Goal: Register for event/course

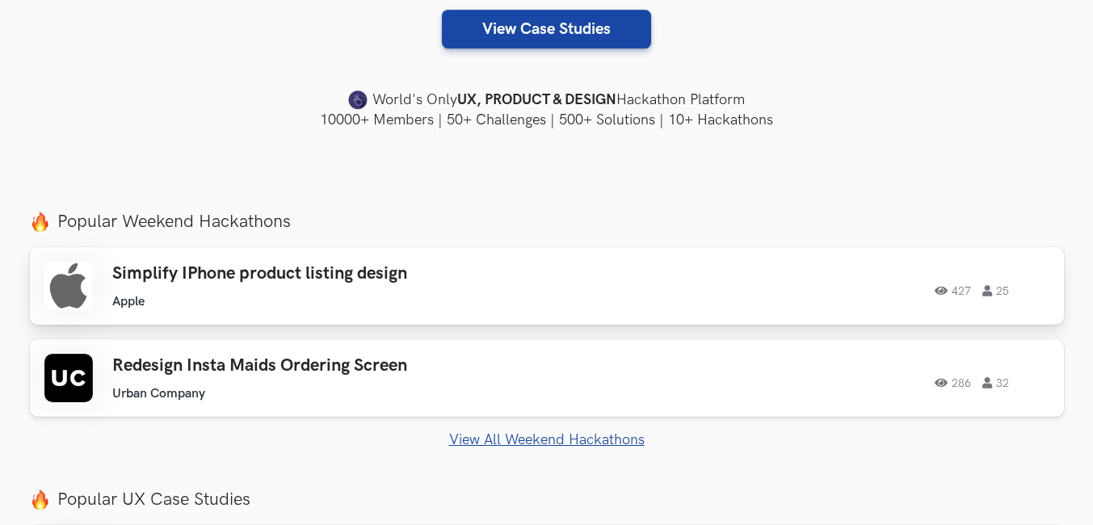
scroll to position [404, 0]
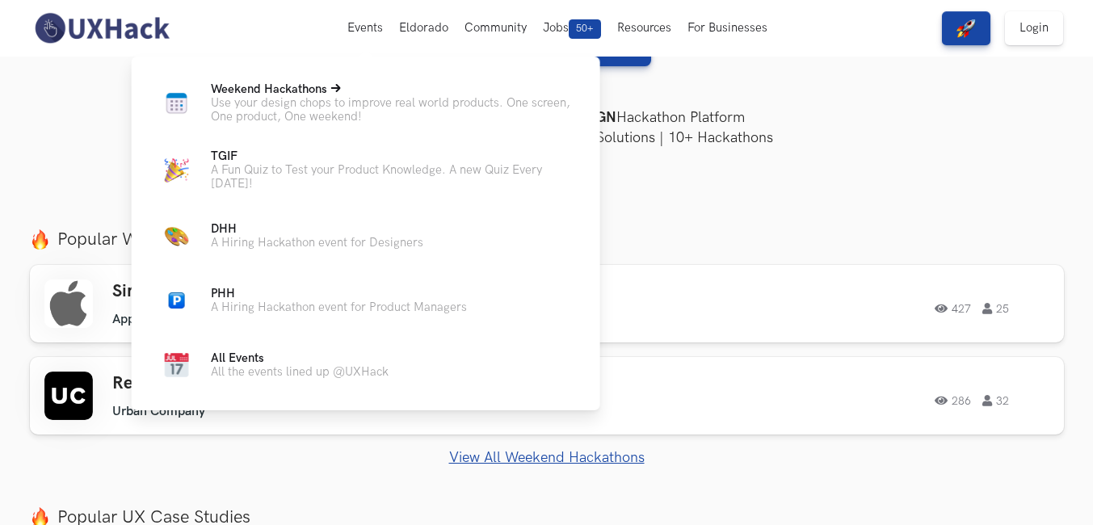
click at [301, 87] on span "Weekend Hackathons Live" at bounding box center [269, 89] width 116 height 14
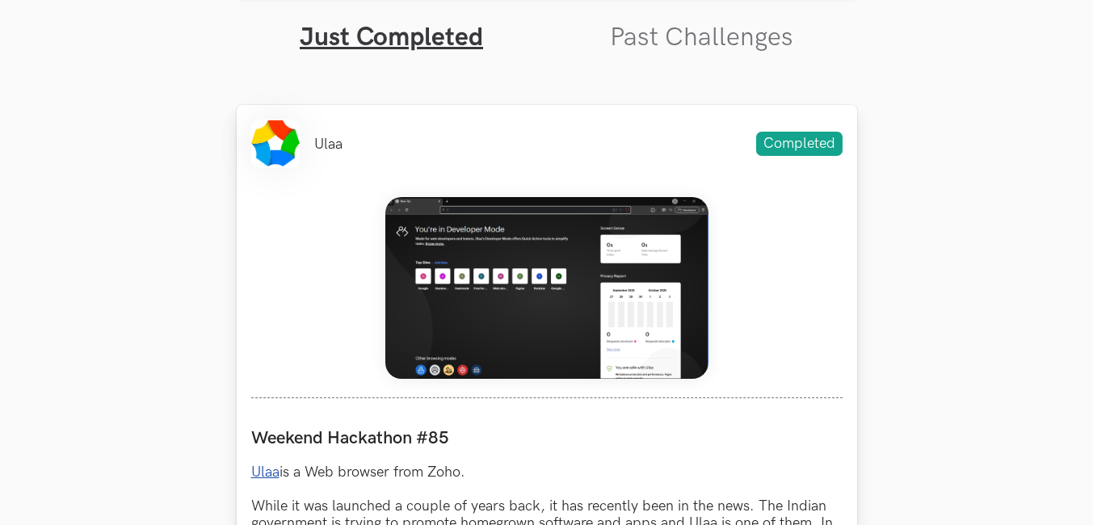
scroll to position [646, 0]
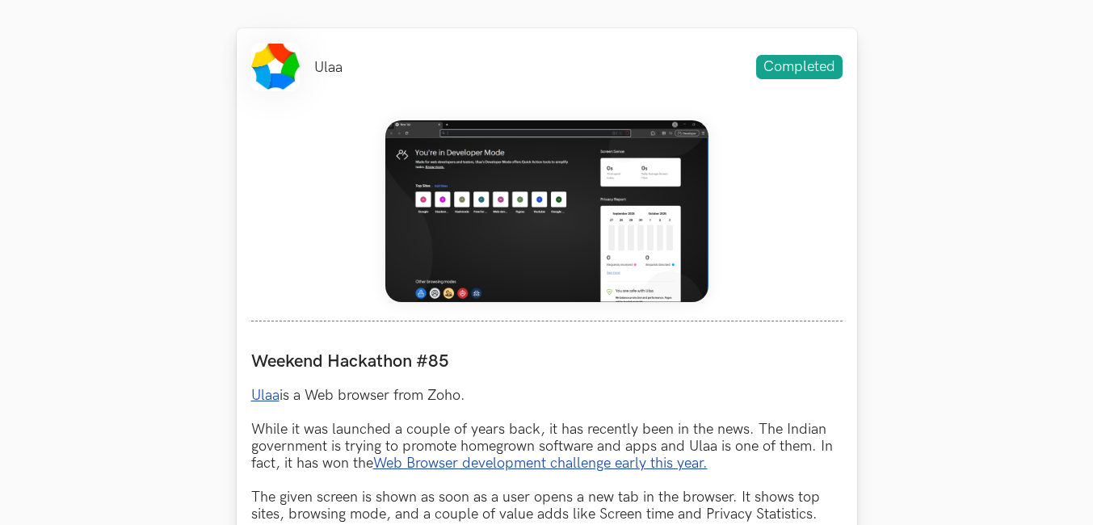
click at [404, 207] on img at bounding box center [546, 211] width 323 height 182
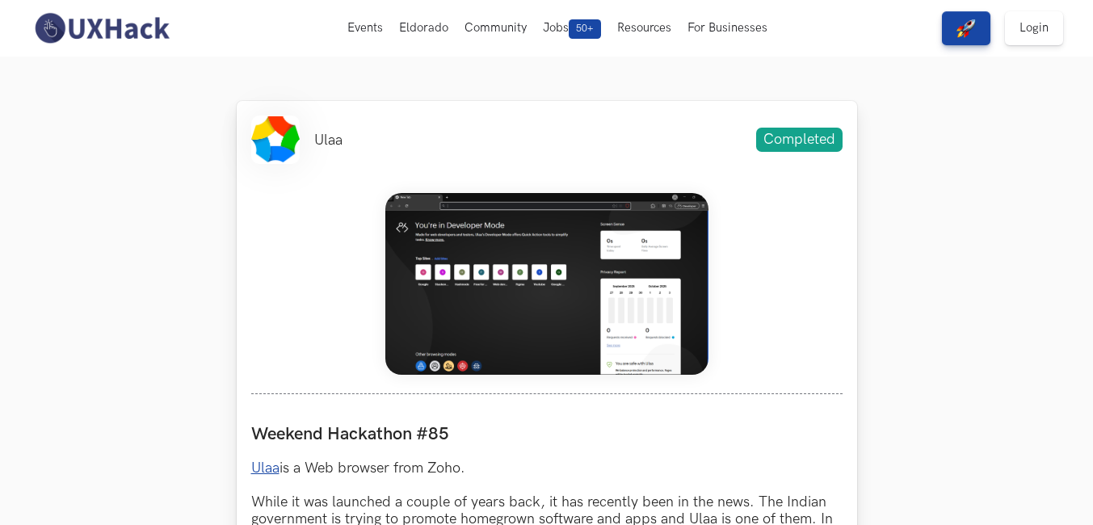
scroll to position [566, 0]
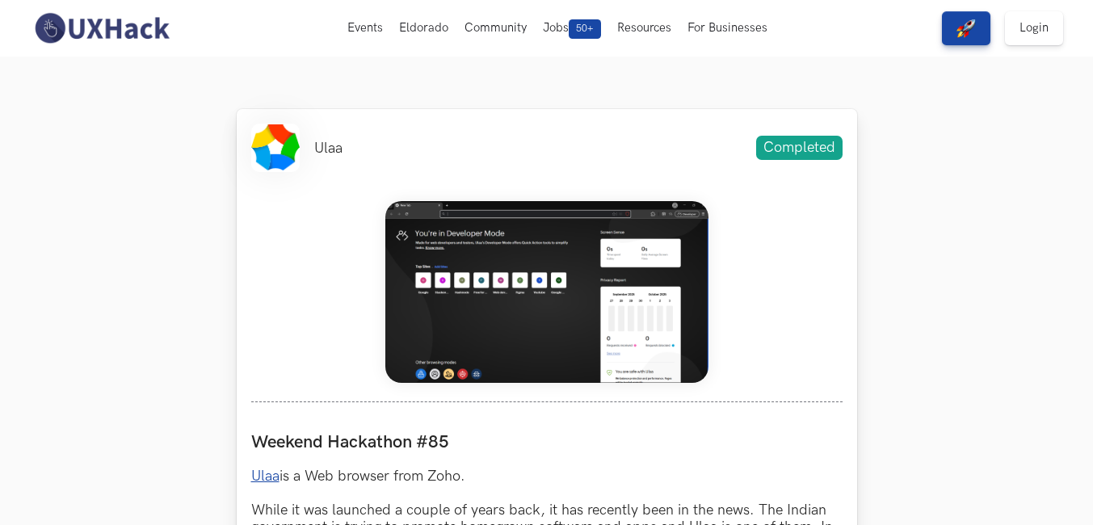
click at [302, 139] on ul "Ulaa" at bounding box center [296, 148] width 91 height 48
click at [273, 144] on li at bounding box center [275, 148] width 48 height 48
click at [370, 145] on div "Ulaa Completed" at bounding box center [546, 148] width 591 height 48
click at [746, 145] on div "Ulaa Completed" at bounding box center [546, 148] width 591 height 48
click at [789, 151] on span "Completed" at bounding box center [799, 148] width 86 height 24
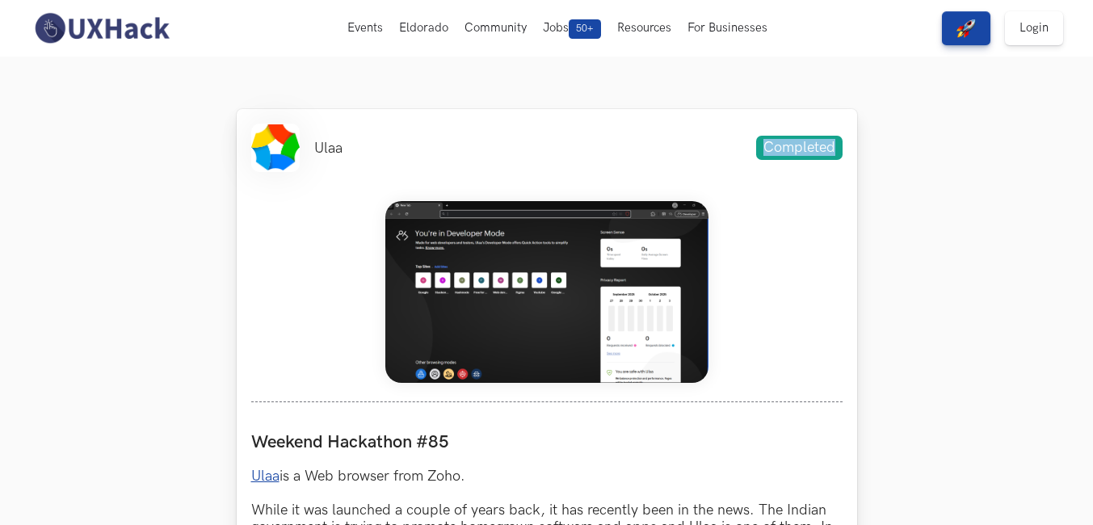
click at [789, 151] on span "Completed" at bounding box center [799, 148] width 86 height 24
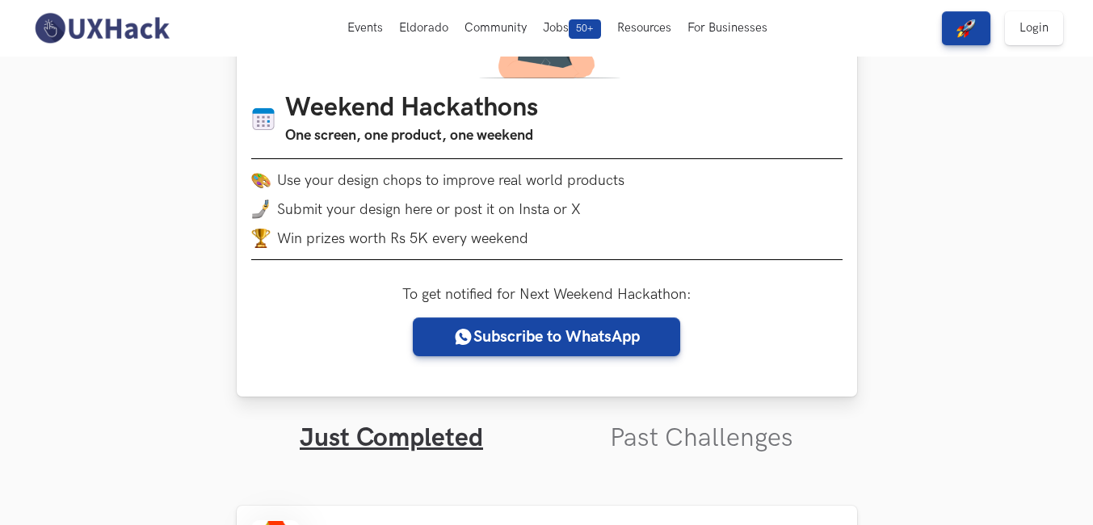
scroll to position [162, 0]
